Goal: Use online tool/utility: Utilize a website feature to perform a specific function

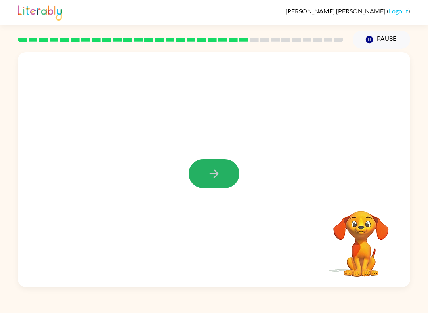
click at [218, 180] on icon "button" at bounding box center [214, 174] width 14 height 14
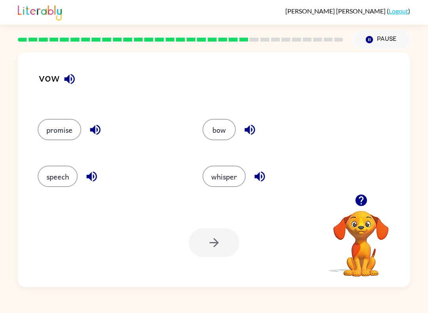
click at [231, 179] on button "whisper" at bounding box center [223, 175] width 43 height 21
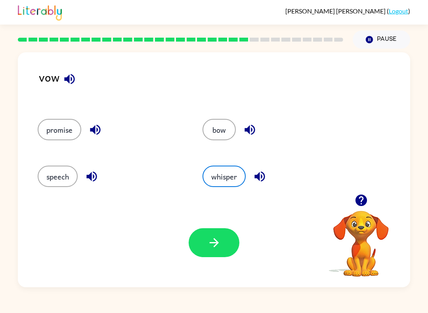
click at [363, 210] on button "button" at bounding box center [361, 200] width 20 height 20
click at [230, 186] on button "whisper" at bounding box center [223, 175] width 43 height 21
click at [214, 238] on icon "button" at bounding box center [214, 243] width 14 height 14
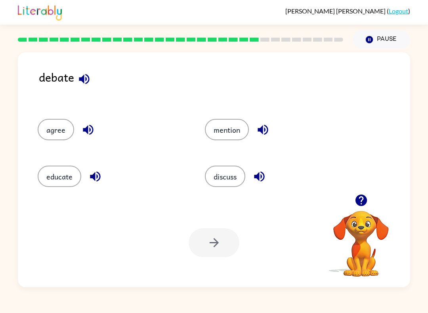
click at [13, 93] on div "debate agree mention educate discuss Your browser must support playing .mp4 fil…" at bounding box center [214, 168] width 428 height 238
click at [231, 126] on button "mention" at bounding box center [227, 129] width 44 height 21
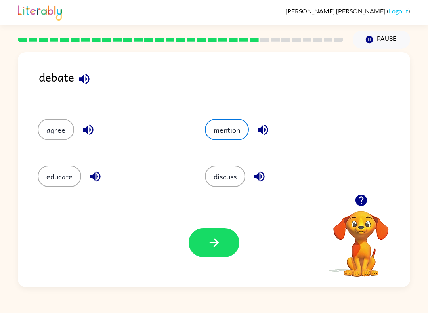
click at [221, 244] on icon "button" at bounding box center [214, 243] width 14 height 14
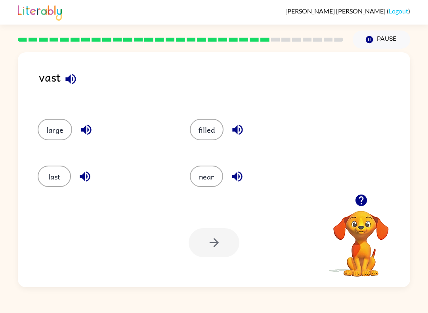
click at [358, 228] on video "Your browser must support playing .mp4 files to use Literably. Please try using…" at bounding box center [360, 237] width 79 height 79
click at [351, 217] on video "Your browser must support playing .mp4 files to use Literably. Please try using…" at bounding box center [360, 237] width 79 height 79
click at [363, 202] on icon "button" at bounding box center [360, 199] width 11 height 11
click at [362, 204] on icon "button" at bounding box center [360, 199] width 11 height 11
click at [361, 202] on icon "button" at bounding box center [360, 199] width 11 height 11
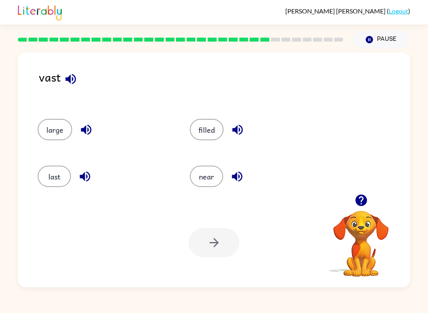
click at [357, 209] on button "button" at bounding box center [361, 200] width 20 height 20
click at [362, 206] on icon "button" at bounding box center [360, 199] width 11 height 11
click at [190, 129] on button "filled" at bounding box center [207, 129] width 34 height 21
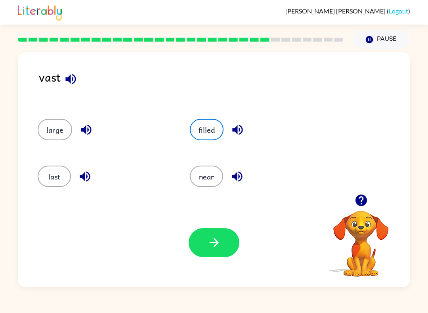
click at [226, 257] on button "button" at bounding box center [213, 242] width 51 height 29
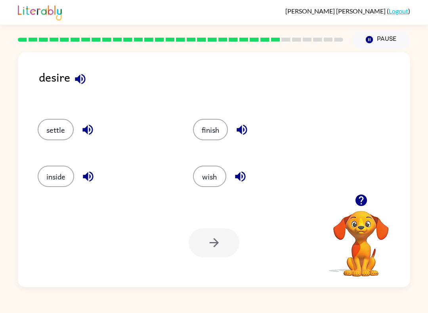
click at [214, 175] on button "wish" at bounding box center [209, 175] width 33 height 21
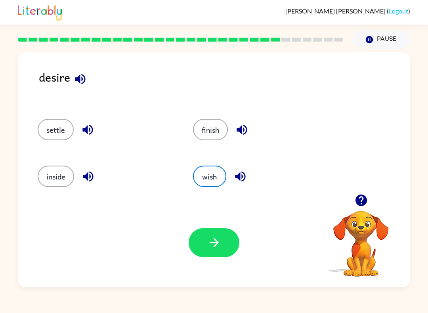
click at [210, 249] on icon "button" at bounding box center [214, 243] width 14 height 14
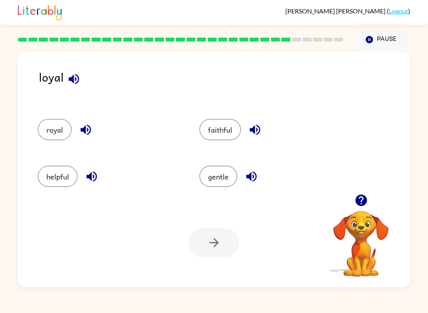
click at [63, 124] on button "royal" at bounding box center [55, 129] width 34 height 21
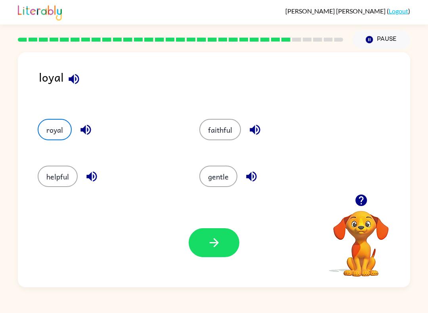
click at [54, 132] on button "royal" at bounding box center [55, 129] width 34 height 21
click at [215, 244] on icon "button" at bounding box center [214, 243] width 14 height 14
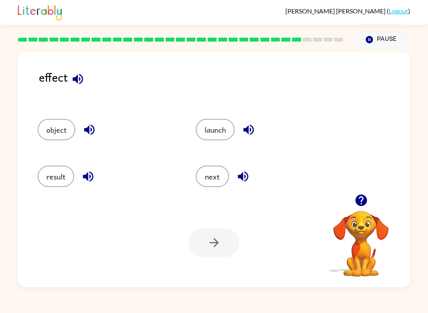
click at [217, 129] on button "launch" at bounding box center [215, 129] width 39 height 21
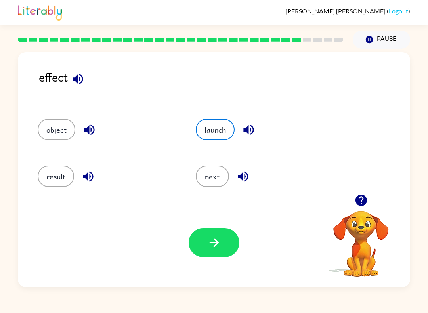
click at [206, 241] on button "button" at bounding box center [213, 242] width 51 height 29
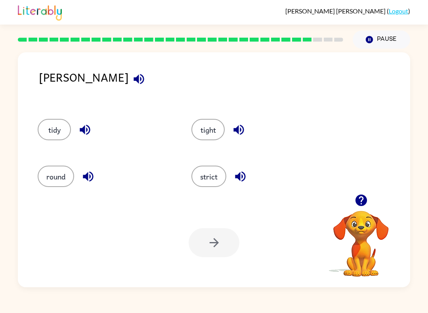
click at [213, 180] on button "strict" at bounding box center [208, 175] width 35 height 21
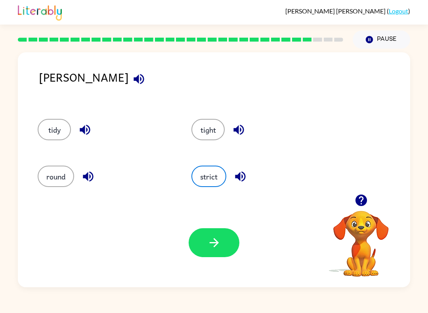
click at [222, 241] on button "button" at bounding box center [213, 242] width 51 height 29
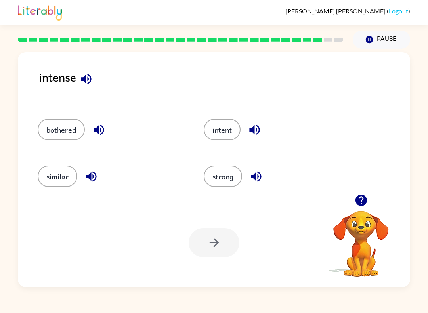
click at [228, 176] on button "strong" at bounding box center [222, 175] width 38 height 21
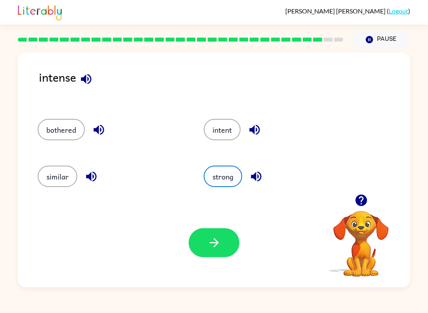
click at [221, 229] on button "button" at bounding box center [213, 242] width 51 height 29
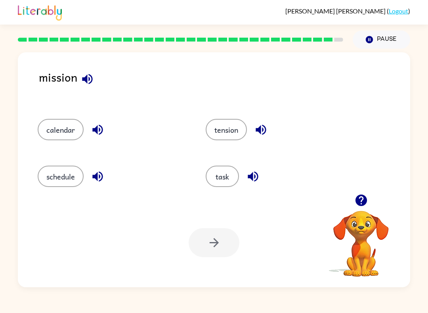
click at [224, 174] on button "task" at bounding box center [221, 175] width 33 height 21
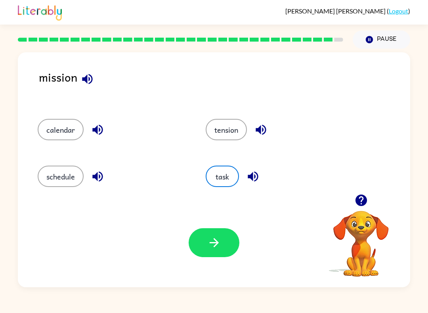
click at [216, 241] on icon "button" at bounding box center [213, 242] width 9 height 9
